Goal: Information Seeking & Learning: Learn about a topic

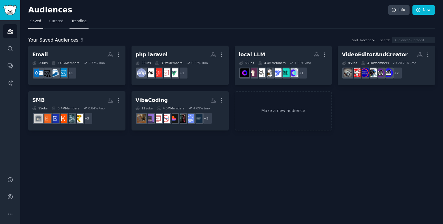
click at [80, 23] on span "Trending" at bounding box center [79, 21] width 15 height 5
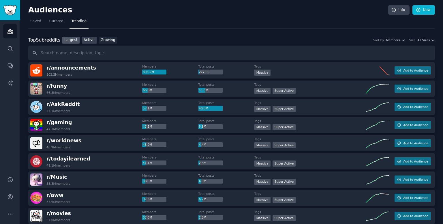
click at [85, 38] on link "Active" at bounding box center [89, 40] width 15 height 7
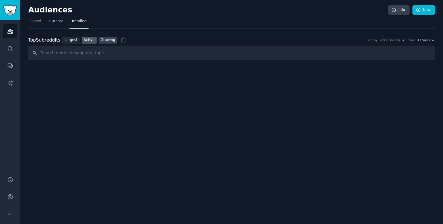
click at [105, 38] on link "Growing" at bounding box center [108, 40] width 19 height 7
click at [400, 41] on span "Yearly" at bounding box center [395, 40] width 9 height 4
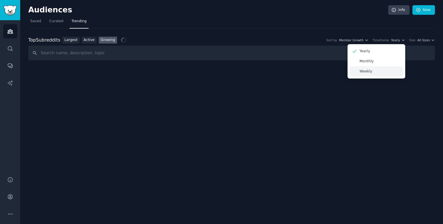
click at [376, 71] on div "Weekly" at bounding box center [377, 71] width 54 height 10
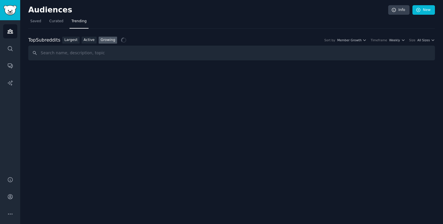
click at [429, 42] on div "Top Subreddits Top Subreddits Largest Active Growing Sort by Member Growth Time…" at bounding box center [231, 40] width 407 height 7
click at [426, 38] on span "All Sizes" at bounding box center [424, 40] width 12 height 4
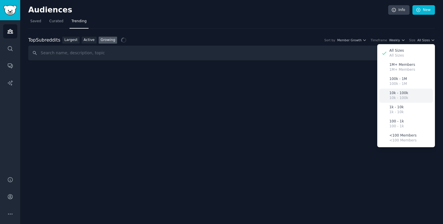
click at [403, 92] on p "10k - 100k" at bounding box center [399, 93] width 19 height 5
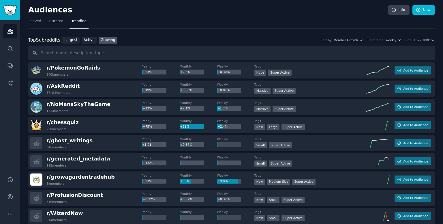
click at [394, 38] on span "Weekly" at bounding box center [391, 40] width 11 height 4
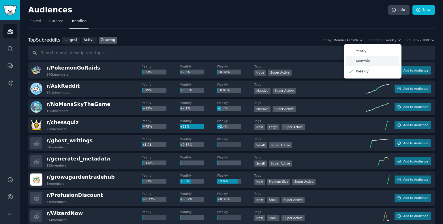
click at [379, 58] on div "Monthly" at bounding box center [373, 61] width 54 height 10
